Goal: Information Seeking & Learning: Compare options

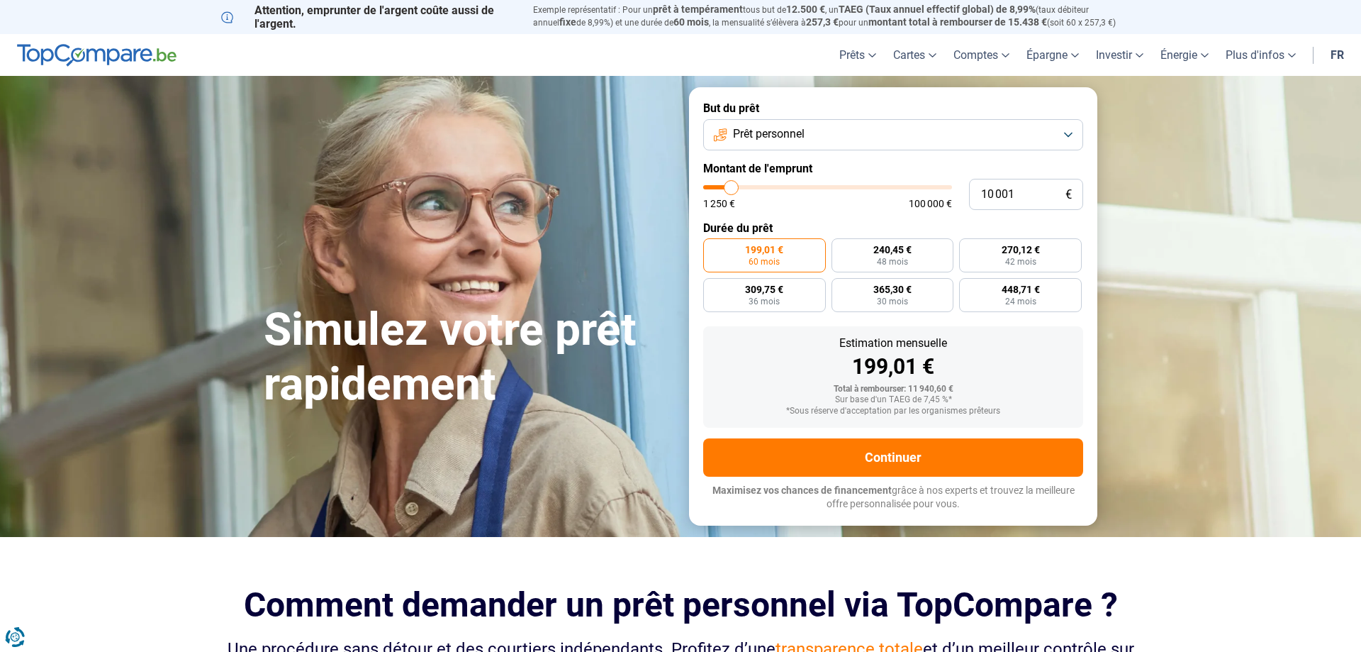
type input "9 250"
type input "9250"
type input "9 500"
type input "9500"
type input "10 000"
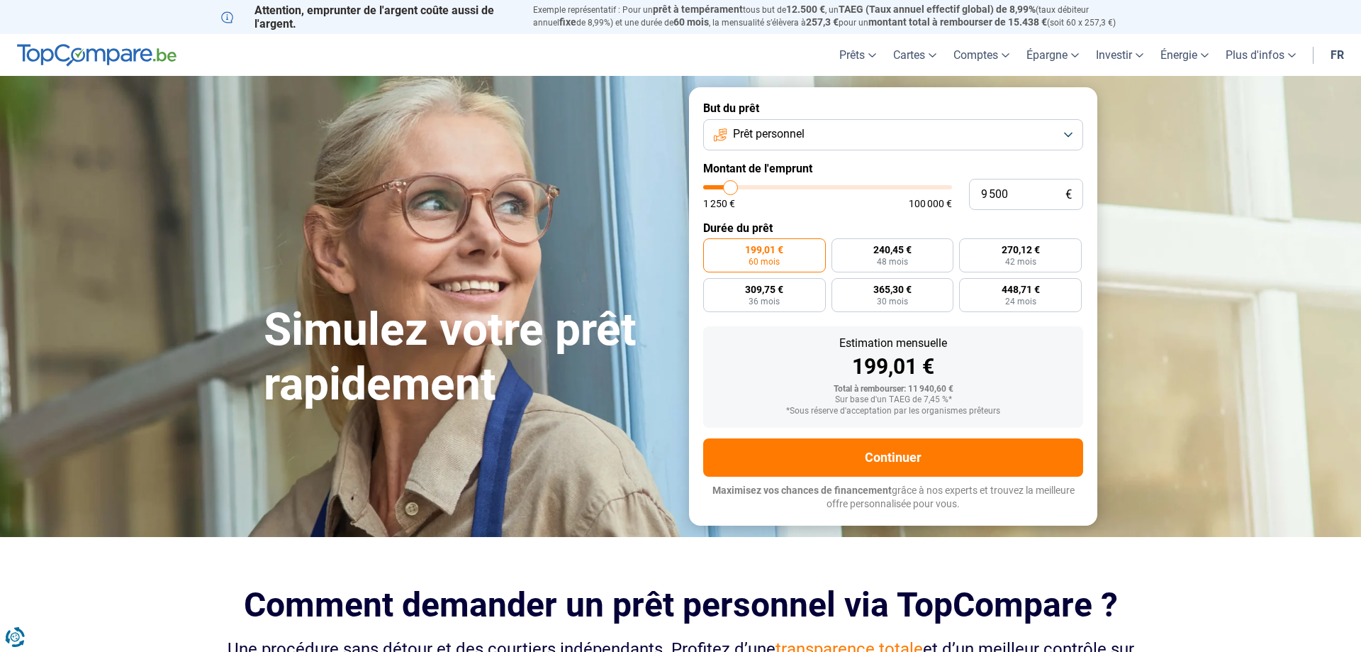
type input "10000"
type input "11 250"
type input "11250"
type input "14 750"
type input "14750"
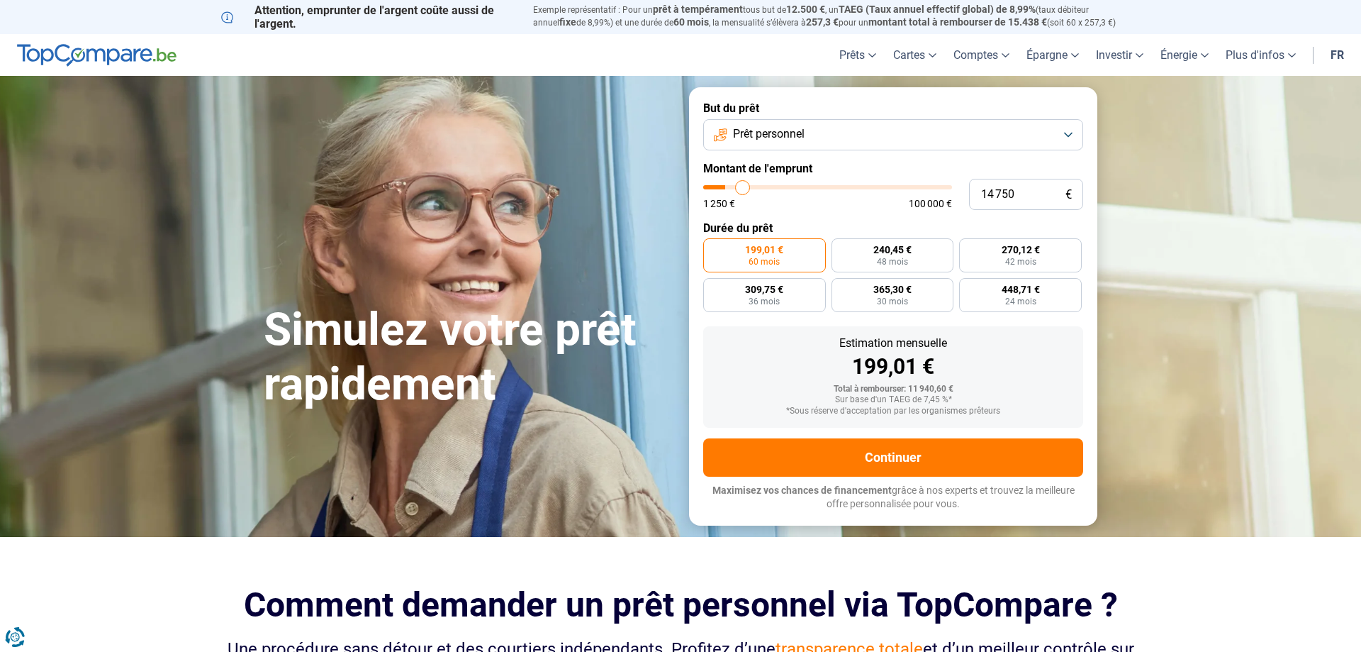
type input "20 750"
type input "20750"
type input "29 000"
type input "29000"
type input "39 250"
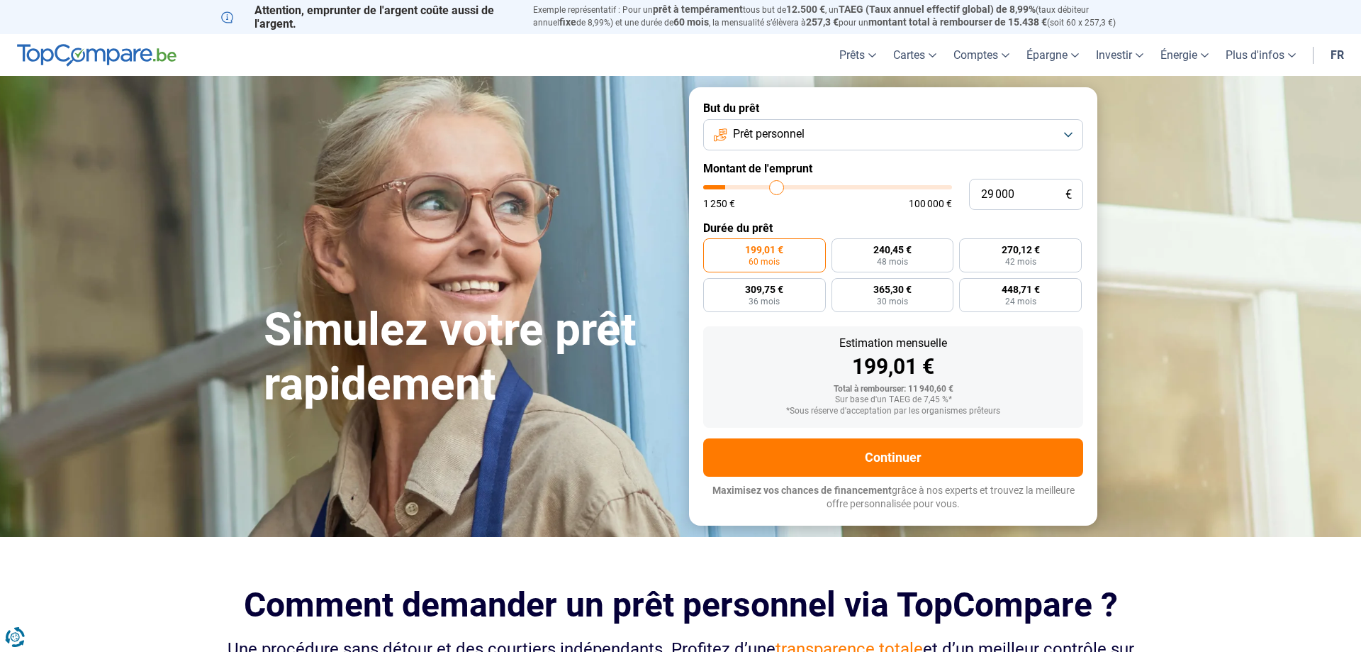
type input "39250"
type input "59 000"
type input "59000"
type input "72 000"
type input "72000"
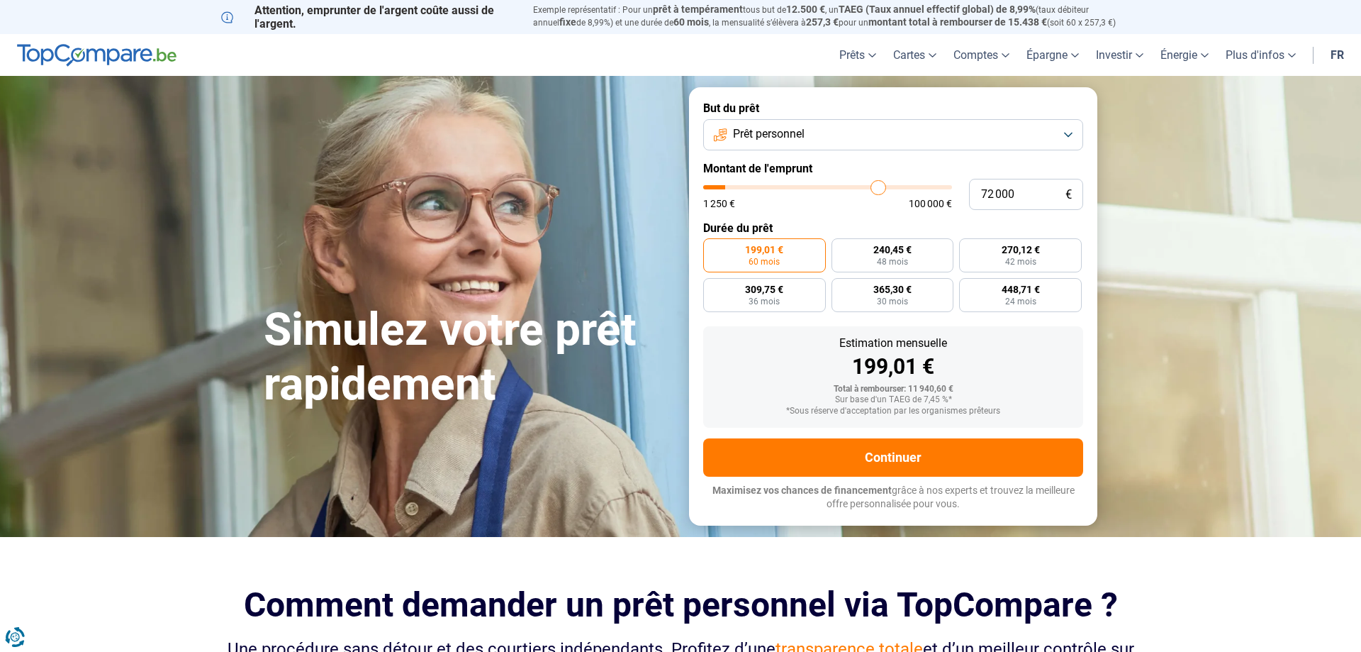
type input "82 750"
type input "82750"
type input "91 750"
type input "91750"
type input "99 750"
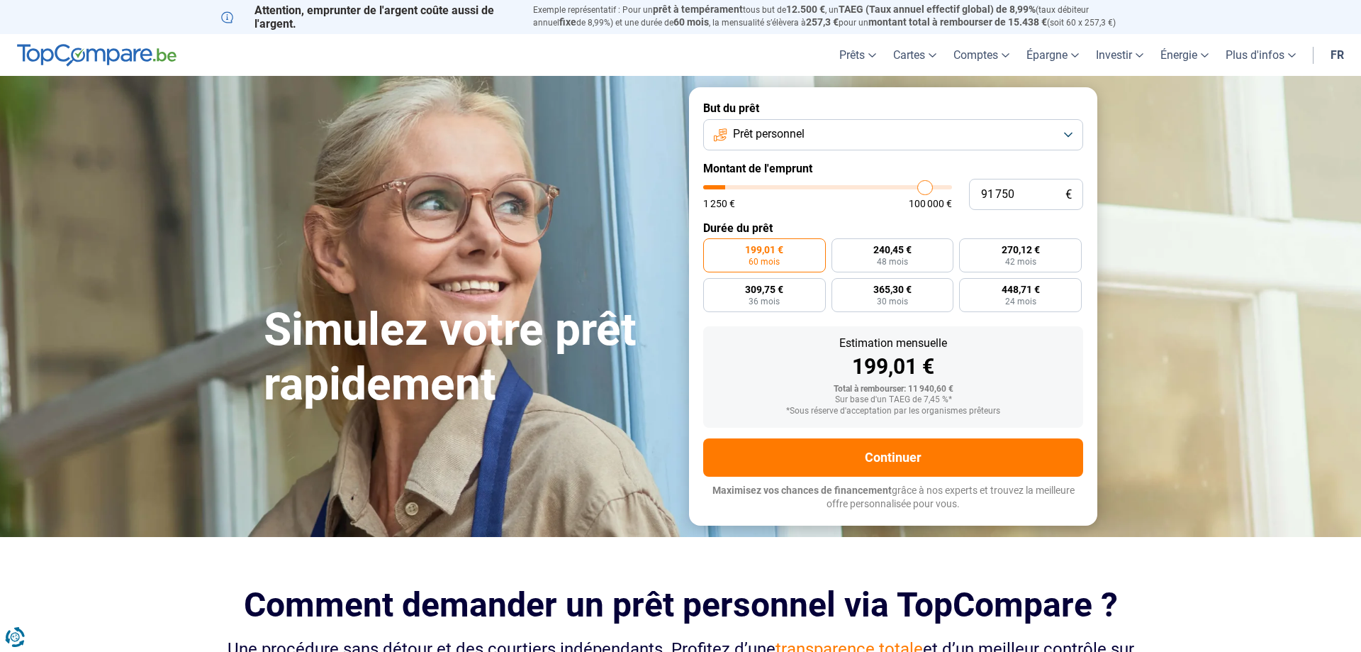
type input "99750"
type input "100 000"
drag, startPoint x: 730, startPoint y: 185, endPoint x: 976, endPoint y: 181, distance: 246.8
type input "100000"
click at [952, 185] on input "range" at bounding box center [827, 187] width 249 height 4
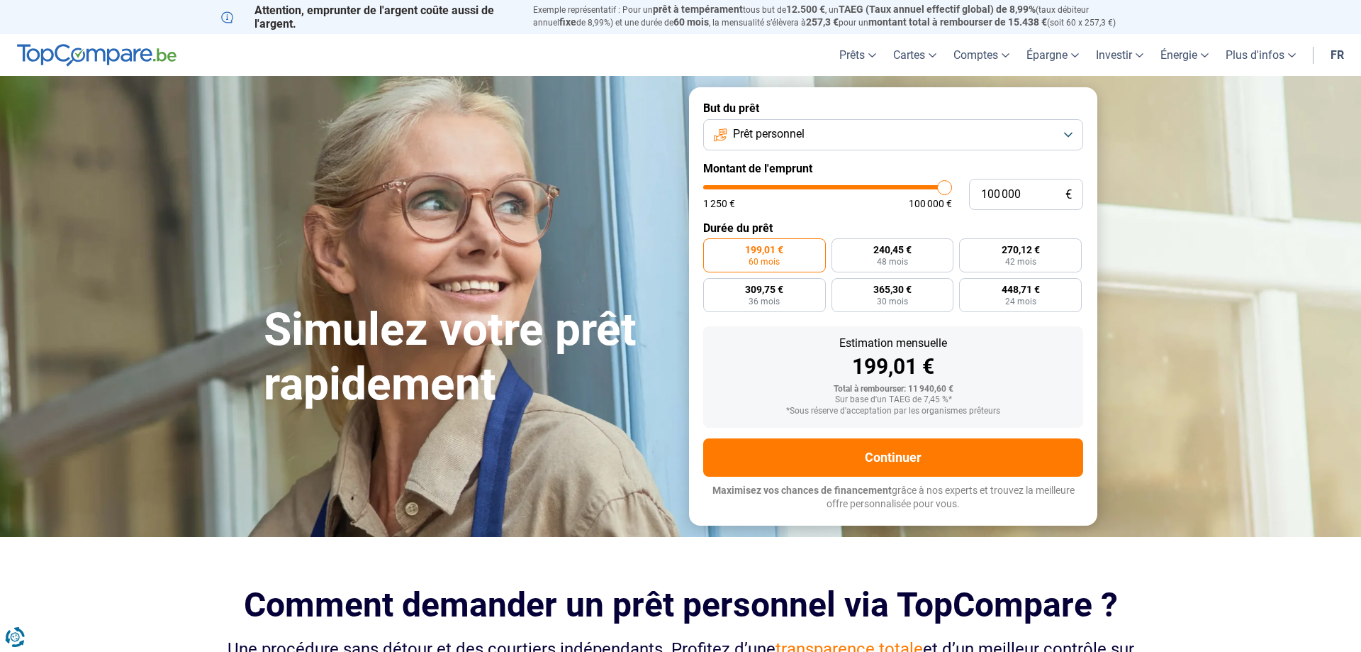
radio input "false"
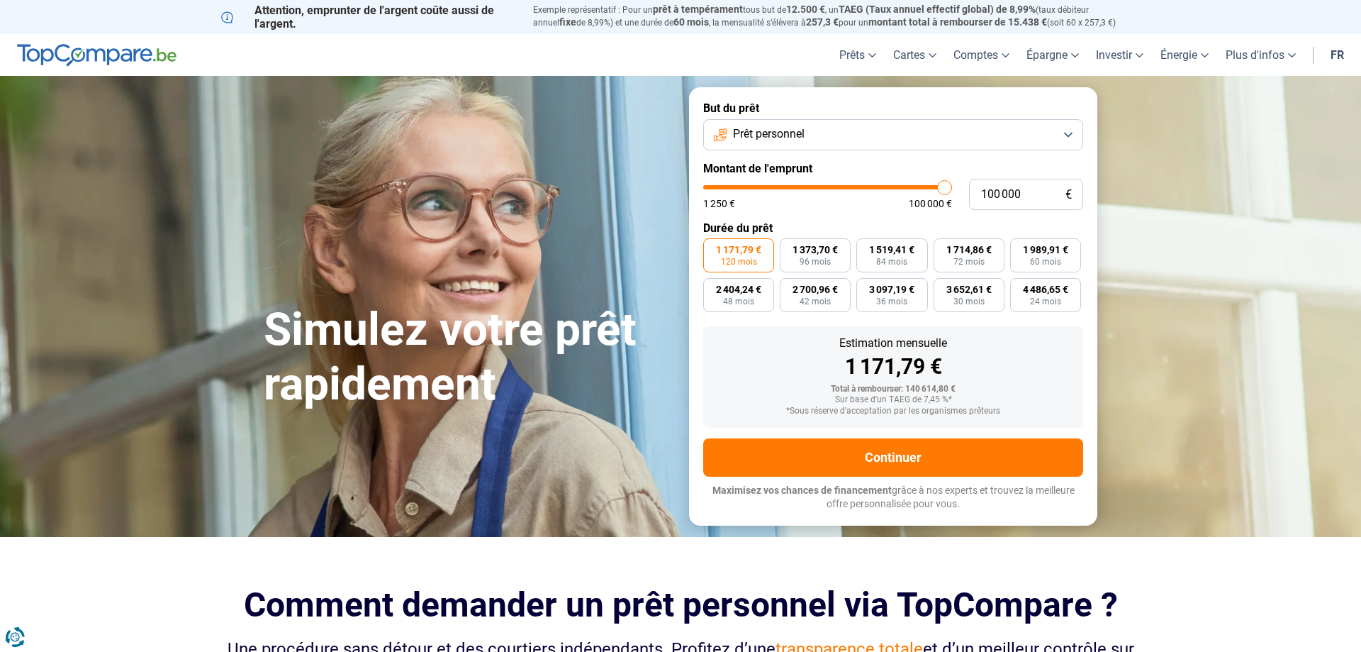
click at [813, 143] on button "Prêt personnel" at bounding box center [893, 134] width 380 height 31
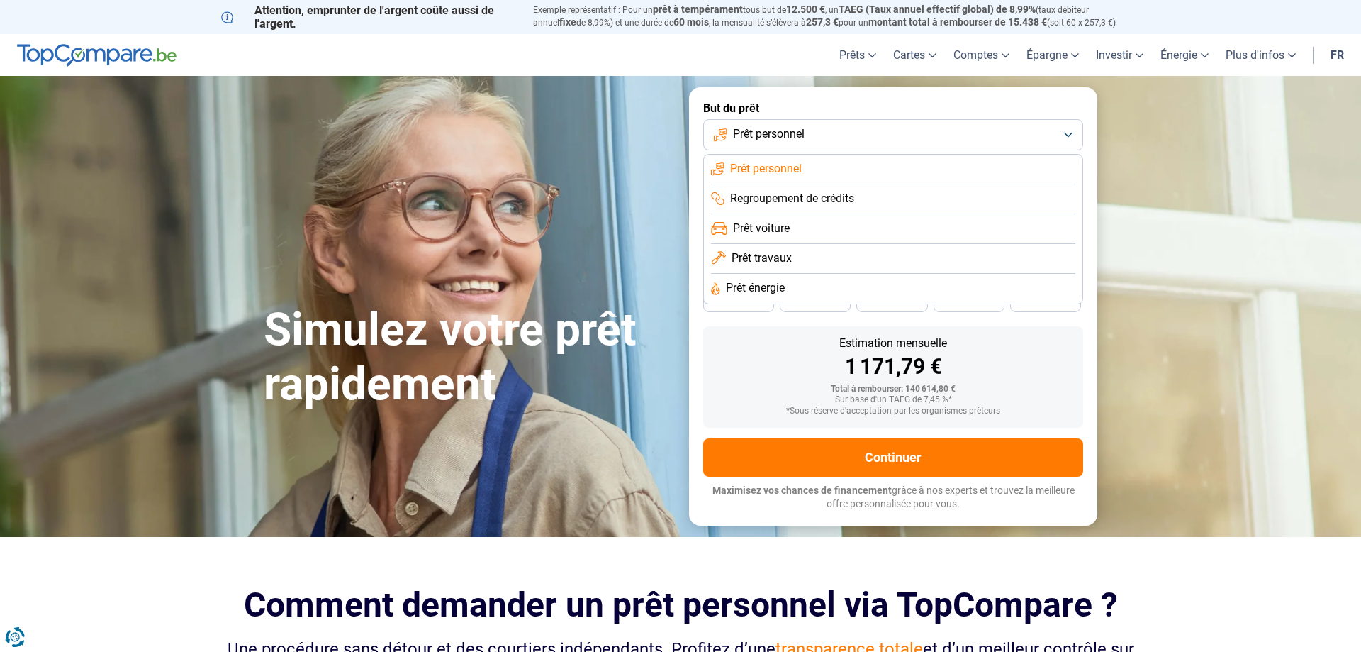
click at [813, 143] on button "Prêt personnel" at bounding box center [893, 134] width 380 height 31
